Goal: Task Accomplishment & Management: Manage account settings

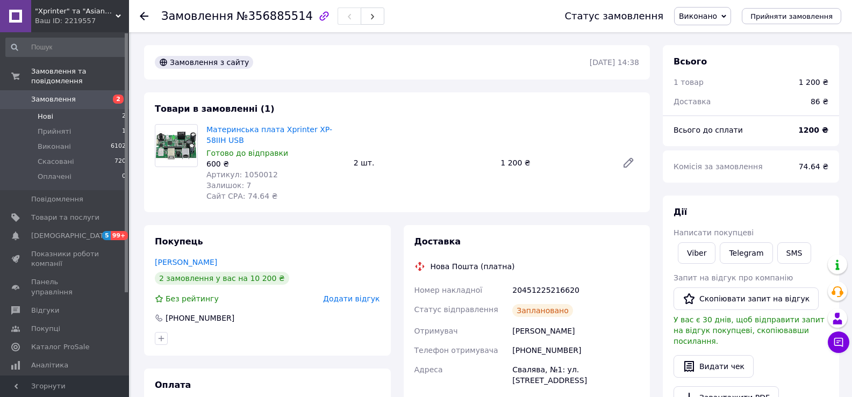
click at [80, 109] on li "Нові 2" at bounding box center [66, 116] width 132 height 15
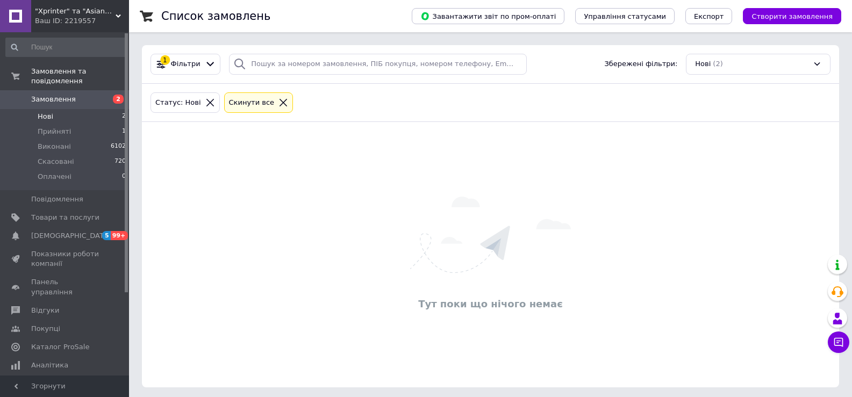
click at [88, 109] on li "Нові 2" at bounding box center [66, 116] width 132 height 15
click at [91, 124] on li "Прийняті 3" at bounding box center [66, 131] width 132 height 15
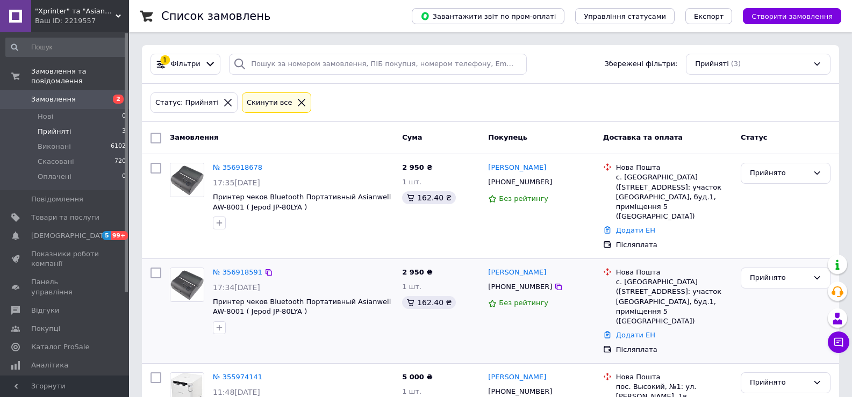
click at [233, 267] on div "№ 356918591" at bounding box center [238, 273] width 52 height 12
click at [233, 268] on link "№ 356918591" at bounding box center [237, 272] width 49 height 8
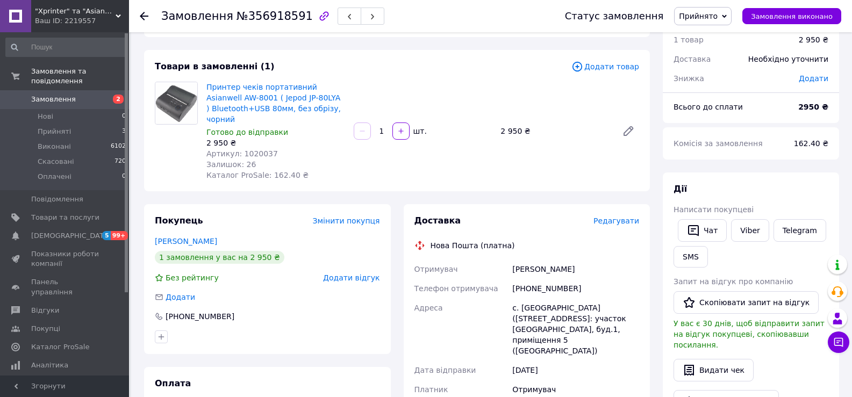
scroll to position [36, 0]
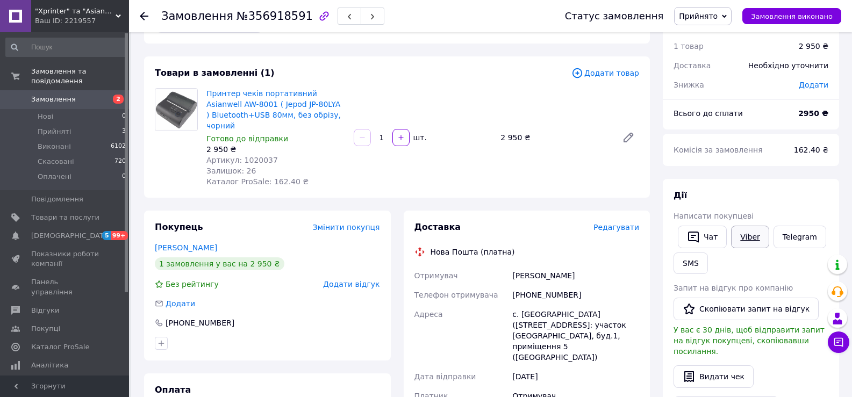
click at [756, 236] on link "Viber" at bounding box center [750, 237] width 38 height 23
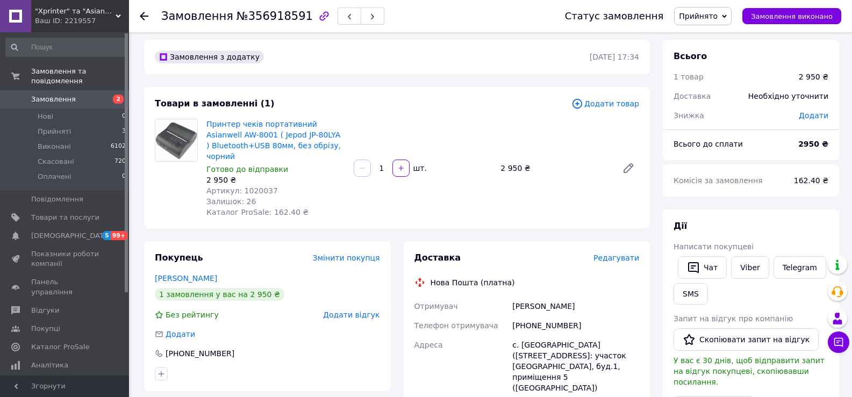
scroll to position [4, 0]
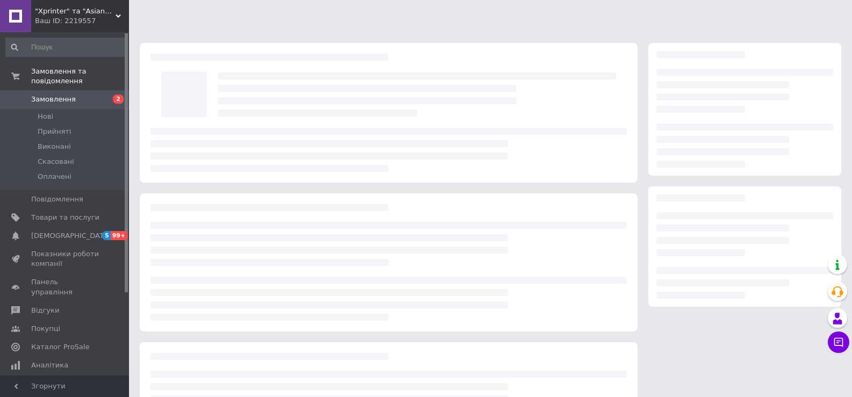
scroll to position [4, 0]
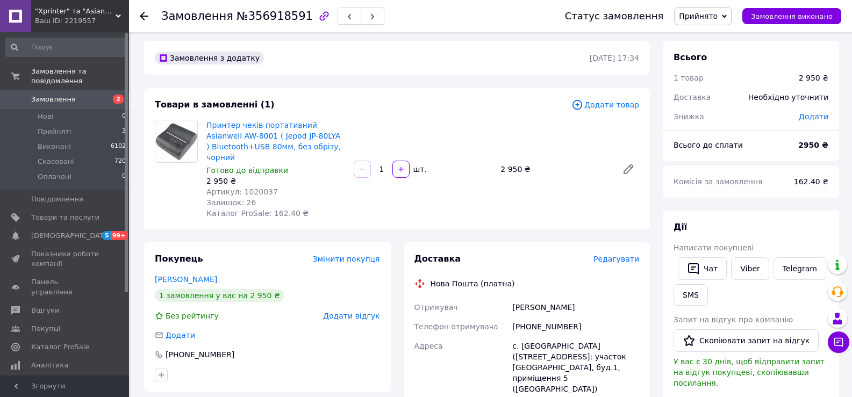
click at [81, 95] on span "Замовлення" at bounding box center [65, 100] width 68 height 10
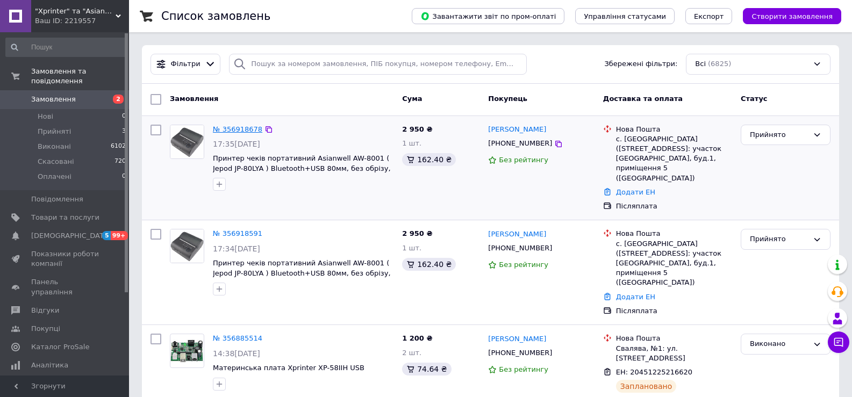
click at [230, 130] on link "№ 356918678" at bounding box center [237, 129] width 49 height 8
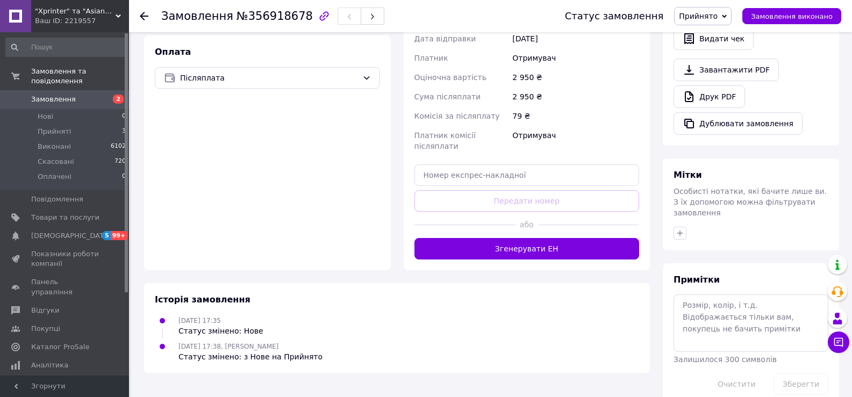
scroll to position [164, 0]
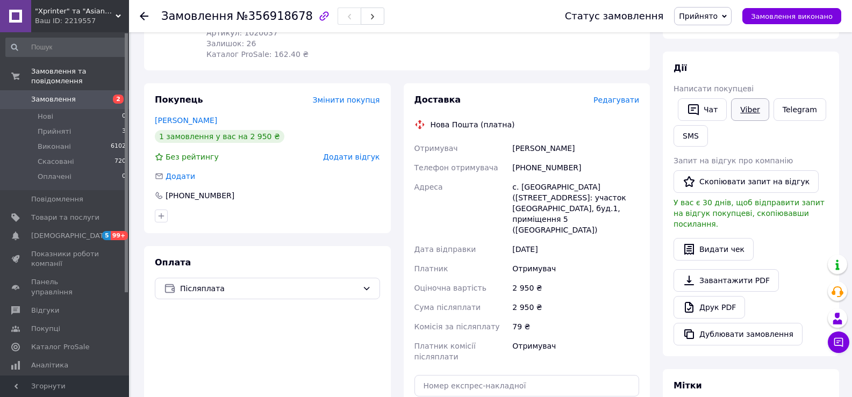
click at [750, 109] on link "Viber" at bounding box center [750, 109] width 38 height 23
click at [305, 383] on div "Оплата Післяплата" at bounding box center [267, 363] width 247 height 235
click at [60, 127] on span "Прийняті" at bounding box center [54, 132] width 33 height 10
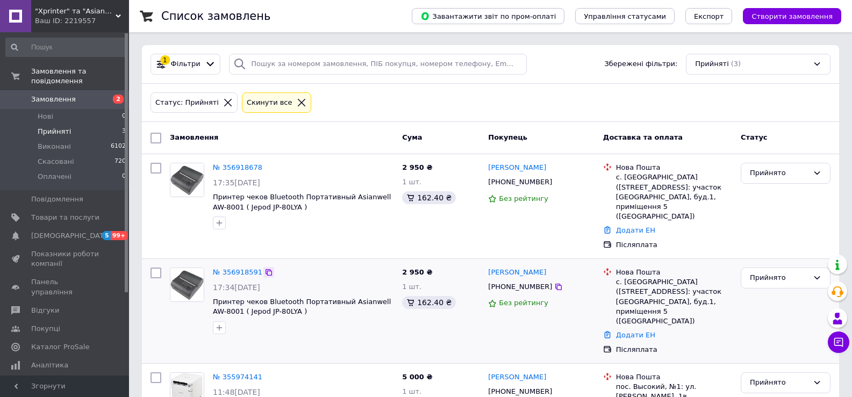
click at [266, 269] on icon at bounding box center [269, 272] width 6 height 6
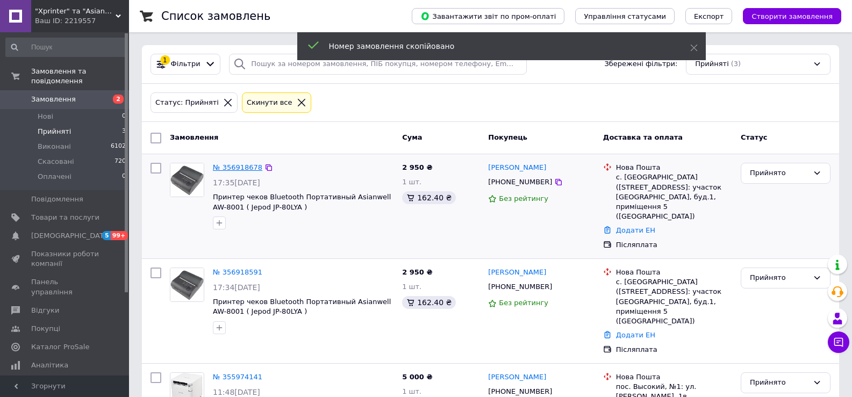
click at [237, 167] on link "№ 356918678" at bounding box center [237, 168] width 49 height 8
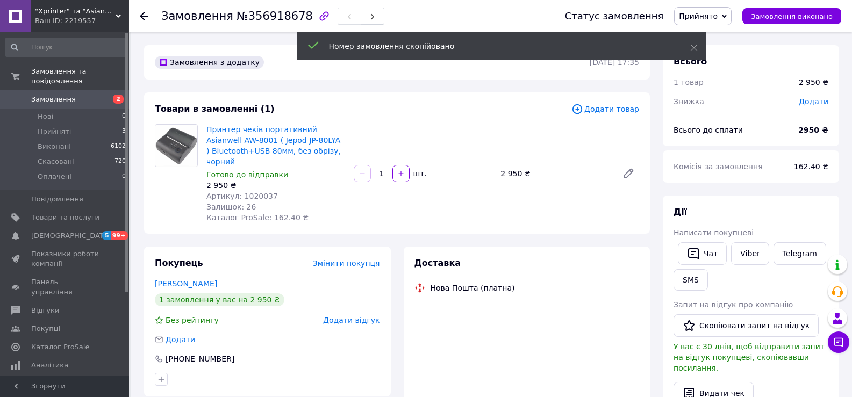
click at [732, 20] on span "Прийнято" at bounding box center [703, 16] width 58 height 18
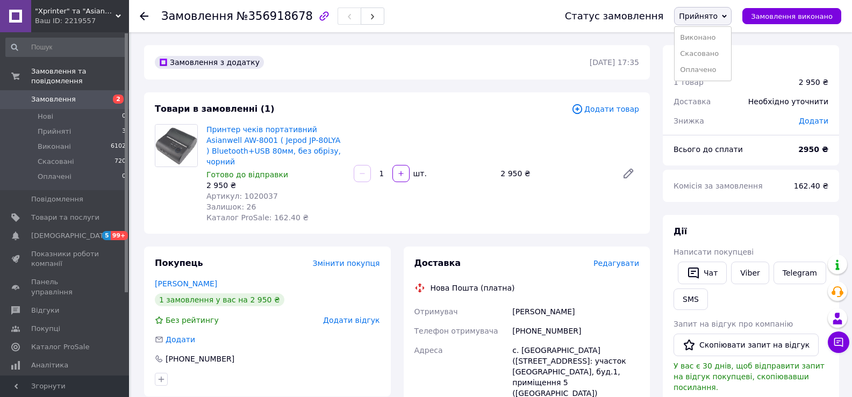
click at [719, 51] on li "Скасовано" at bounding box center [703, 54] width 56 height 16
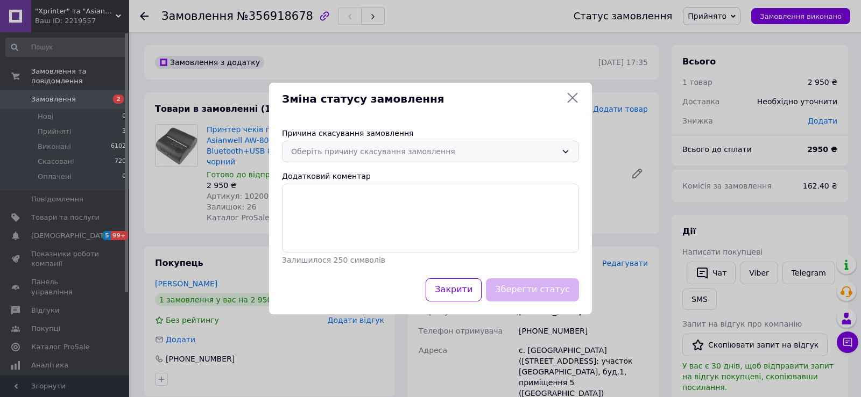
click at [375, 154] on div "Оберіть причину скасування замовлення" at bounding box center [424, 152] width 266 height 12
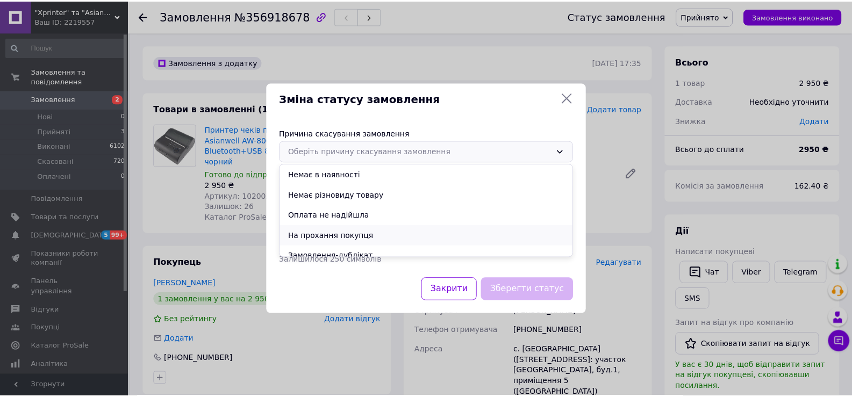
scroll to position [50, 0]
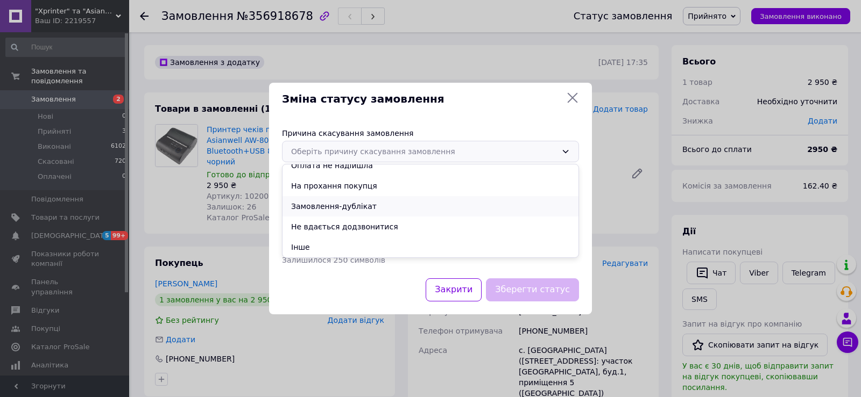
click at [358, 210] on li "Замовлення-дублікат" at bounding box center [430, 206] width 296 height 20
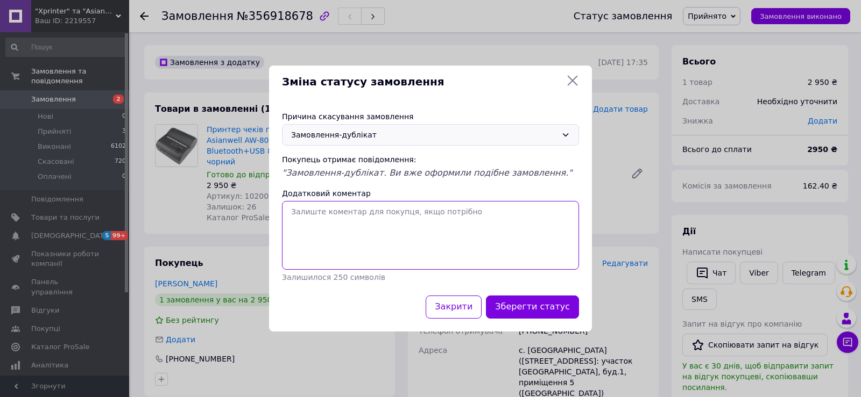
click at [359, 231] on textarea "Додатковий коментар" at bounding box center [430, 235] width 297 height 69
paste textarea "356918591"
type textarea "356918591"
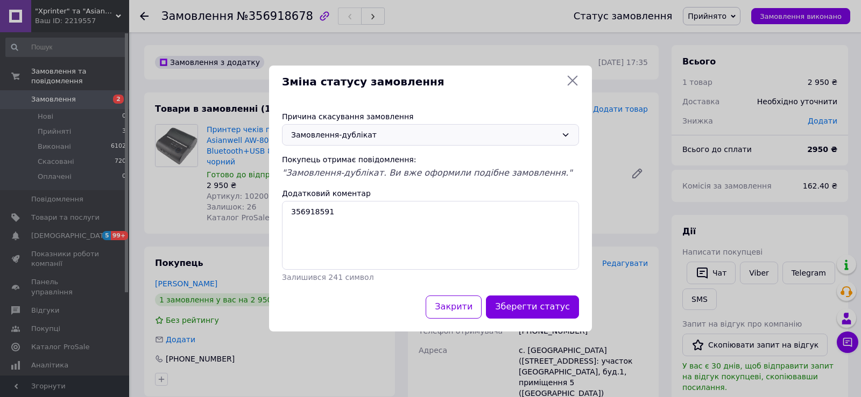
click at [548, 307] on button "Зберегти статус" at bounding box center [532, 307] width 93 height 23
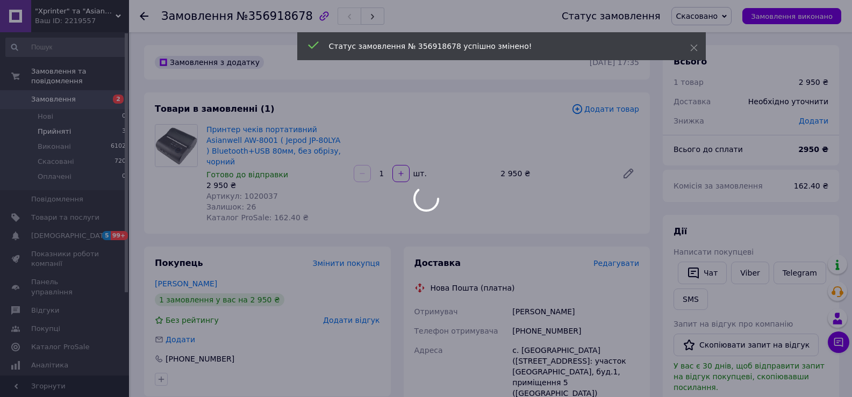
click at [70, 127] on body ""Xprinter" та "Asianwell" - офіційний представник заводів у Китаї Ваш ID: 22195…" at bounding box center [426, 396] width 852 height 793
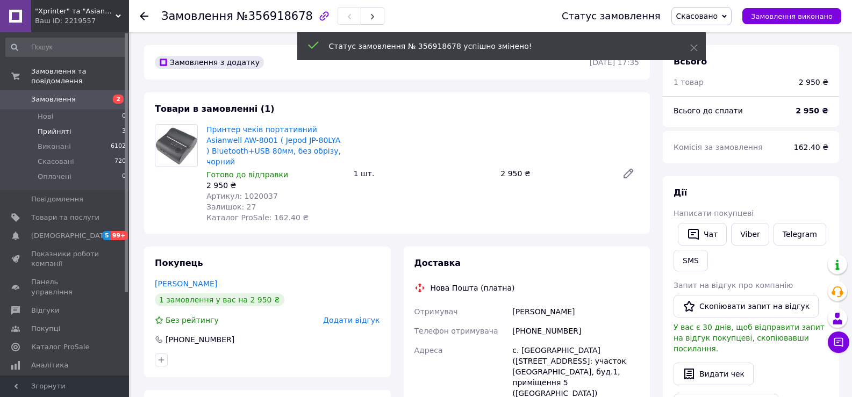
click at [73, 124] on li "Прийняті 3" at bounding box center [66, 131] width 132 height 15
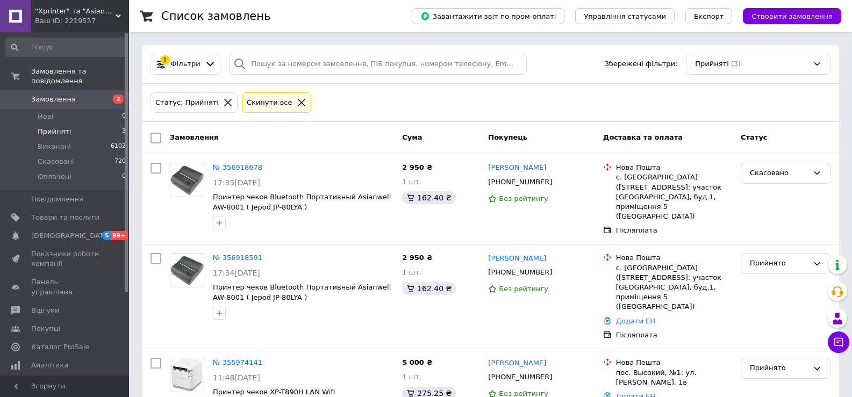
click at [239, 254] on link "№ 356918591" at bounding box center [237, 258] width 49 height 8
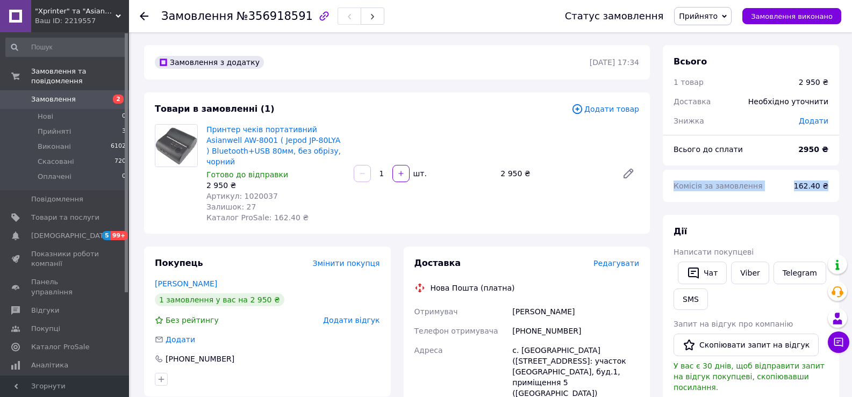
drag, startPoint x: 675, startPoint y: 188, endPoint x: 843, endPoint y: 186, distance: 167.8
copy div "Комісія за замовлення 162.40 ₴"
